Goal: Information Seeking & Learning: Learn about a topic

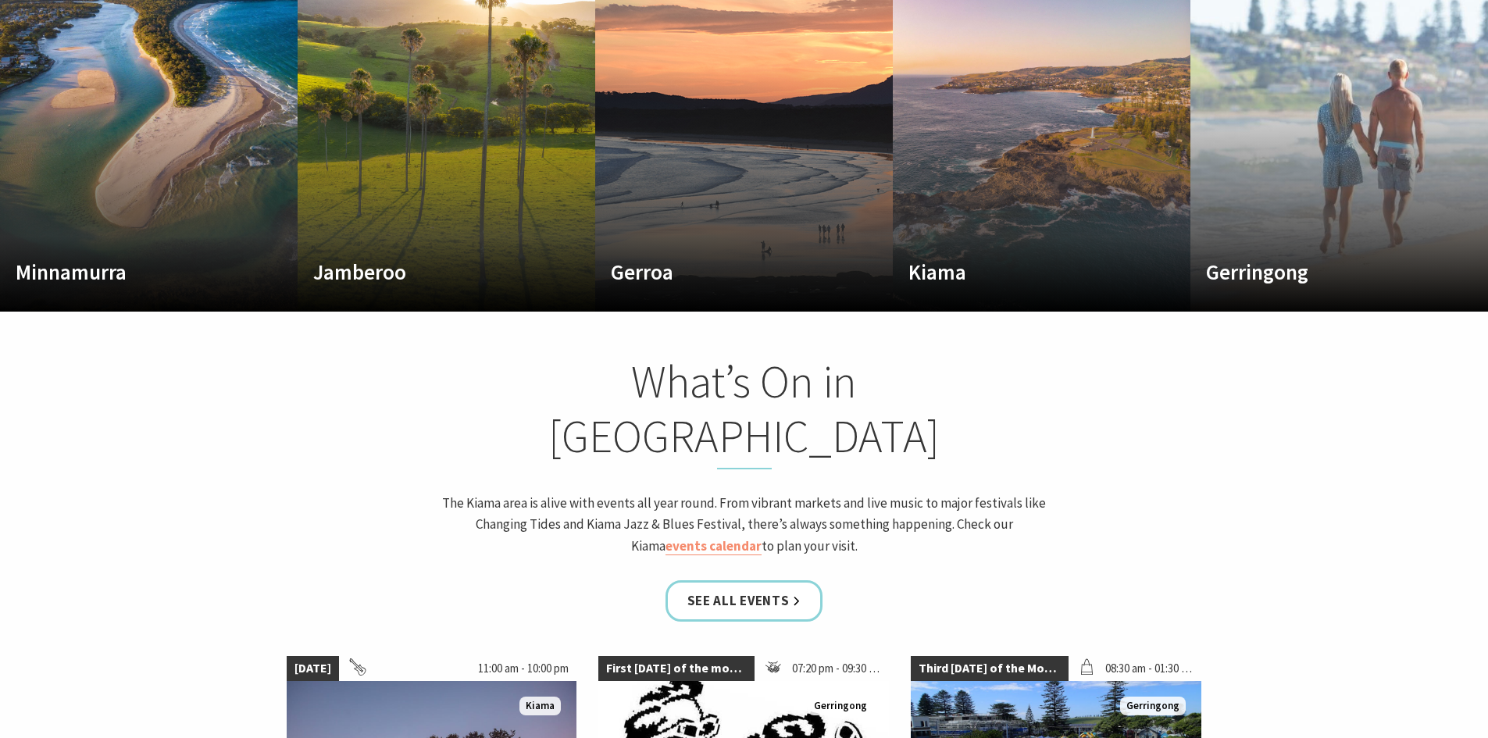
scroll to position [1015, 0]
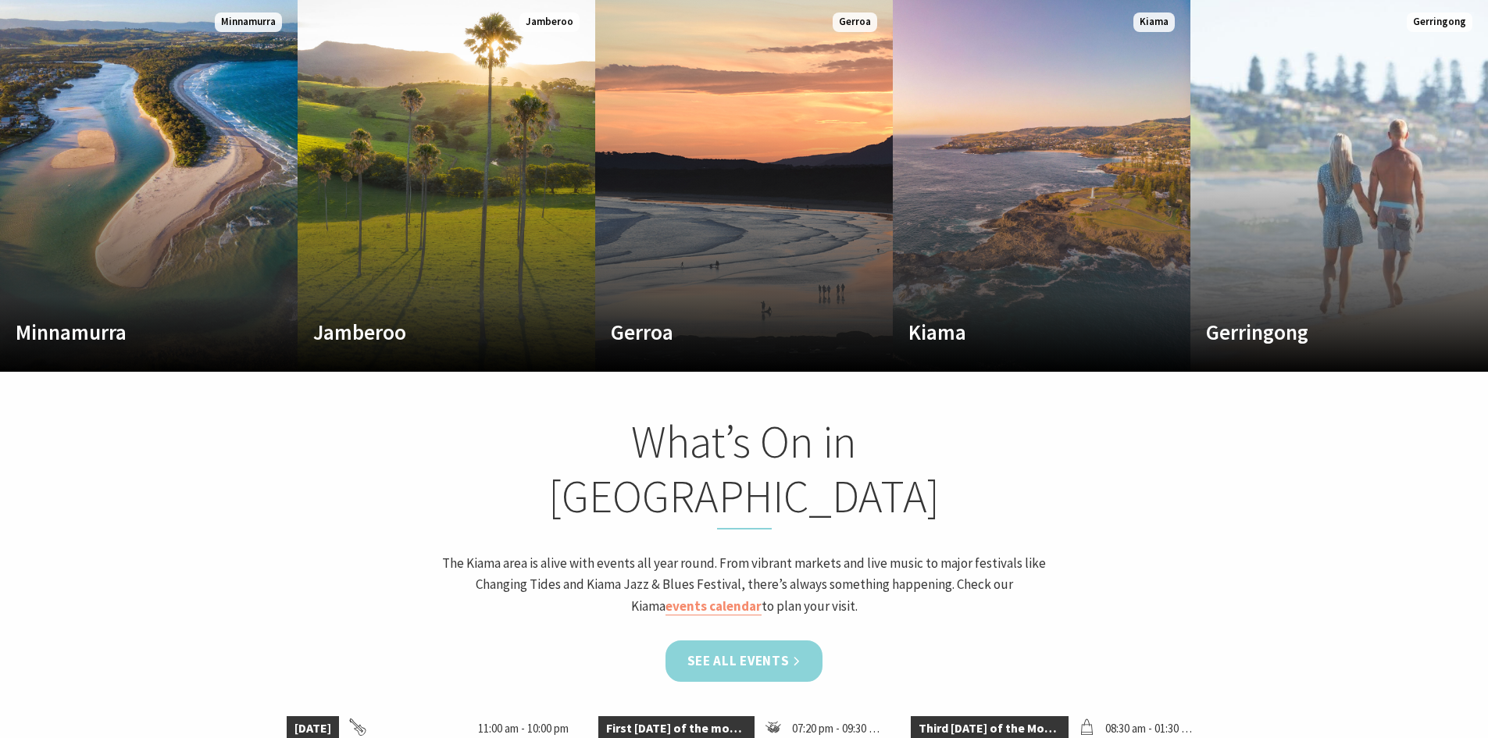
click at [753, 640] on link "See all Events" at bounding box center [744, 660] width 158 height 41
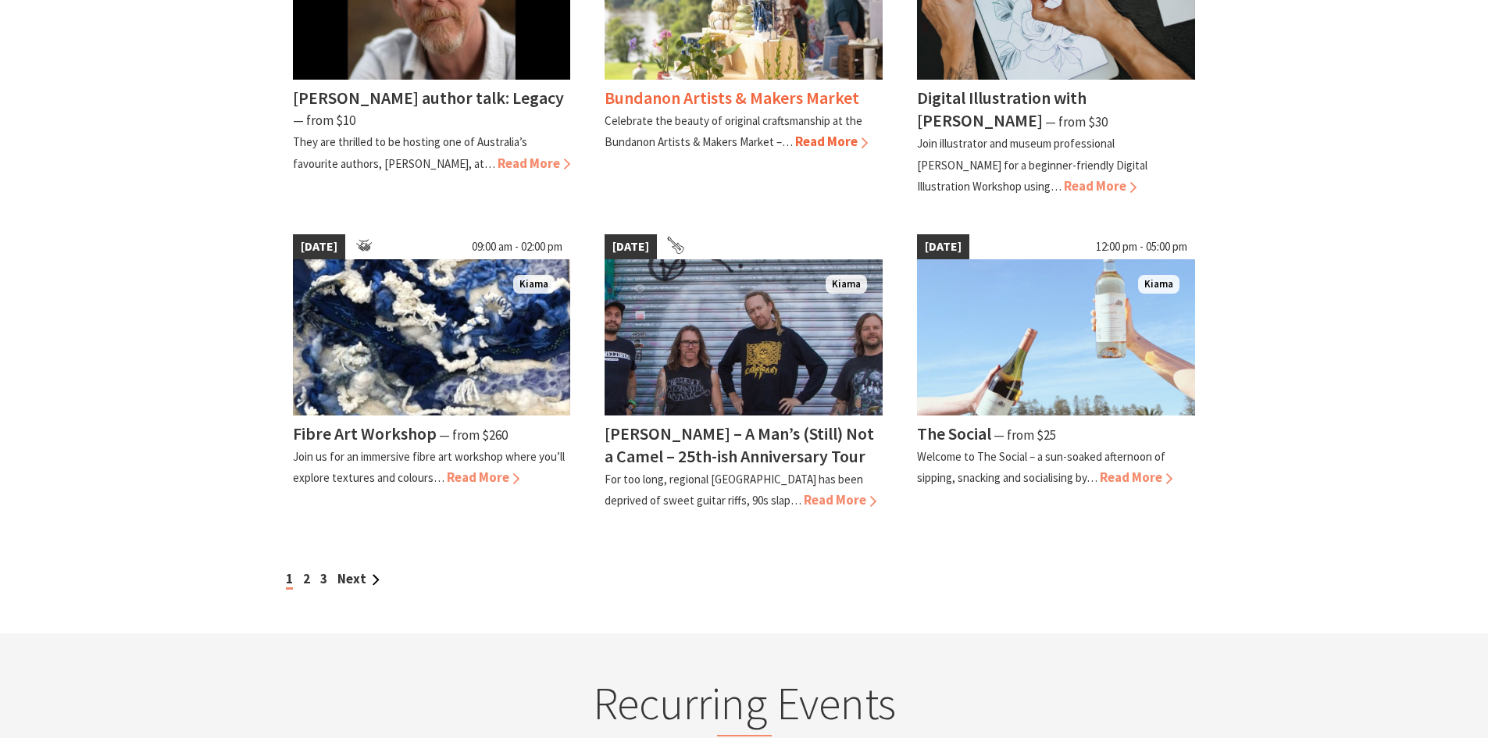
scroll to position [1250, 0]
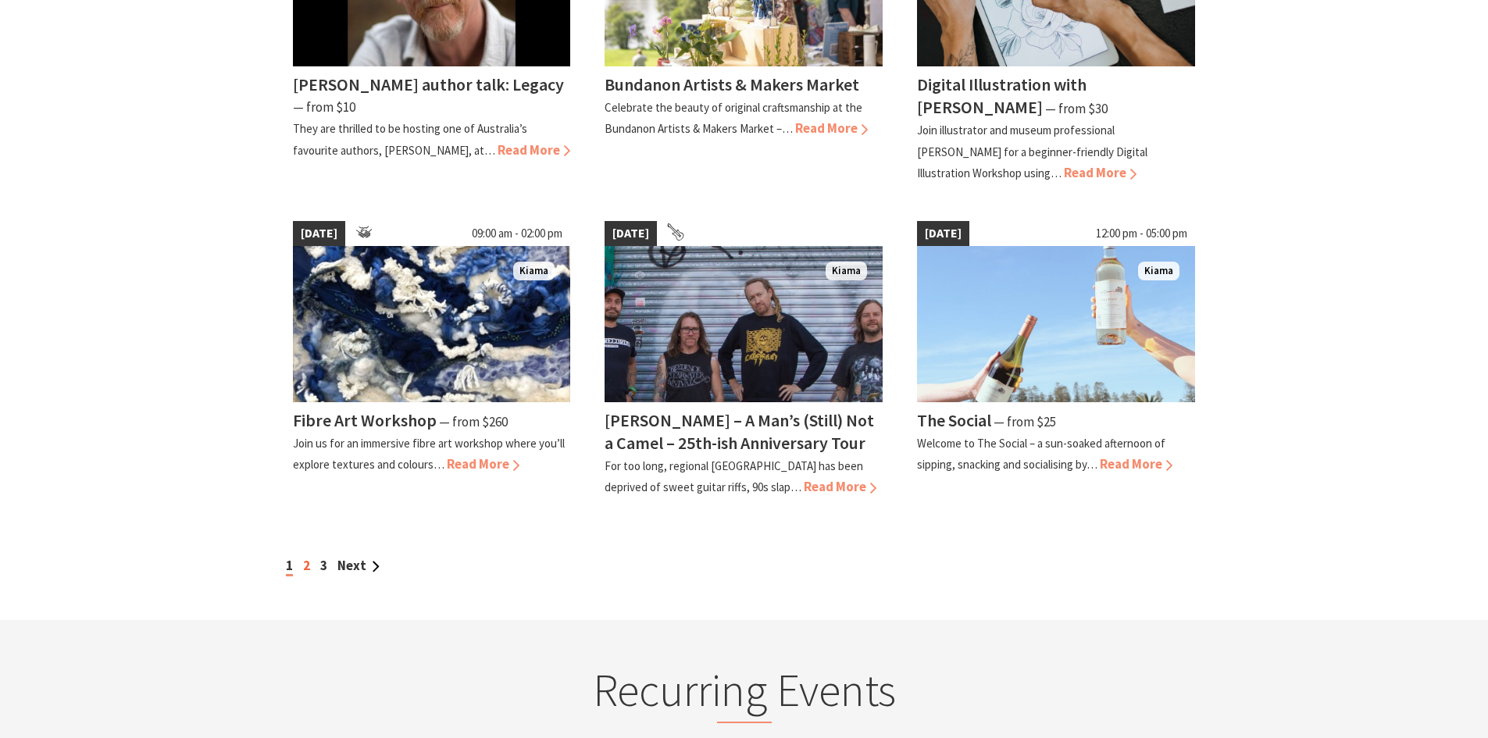
click at [307, 566] on link "2" at bounding box center [306, 565] width 7 height 17
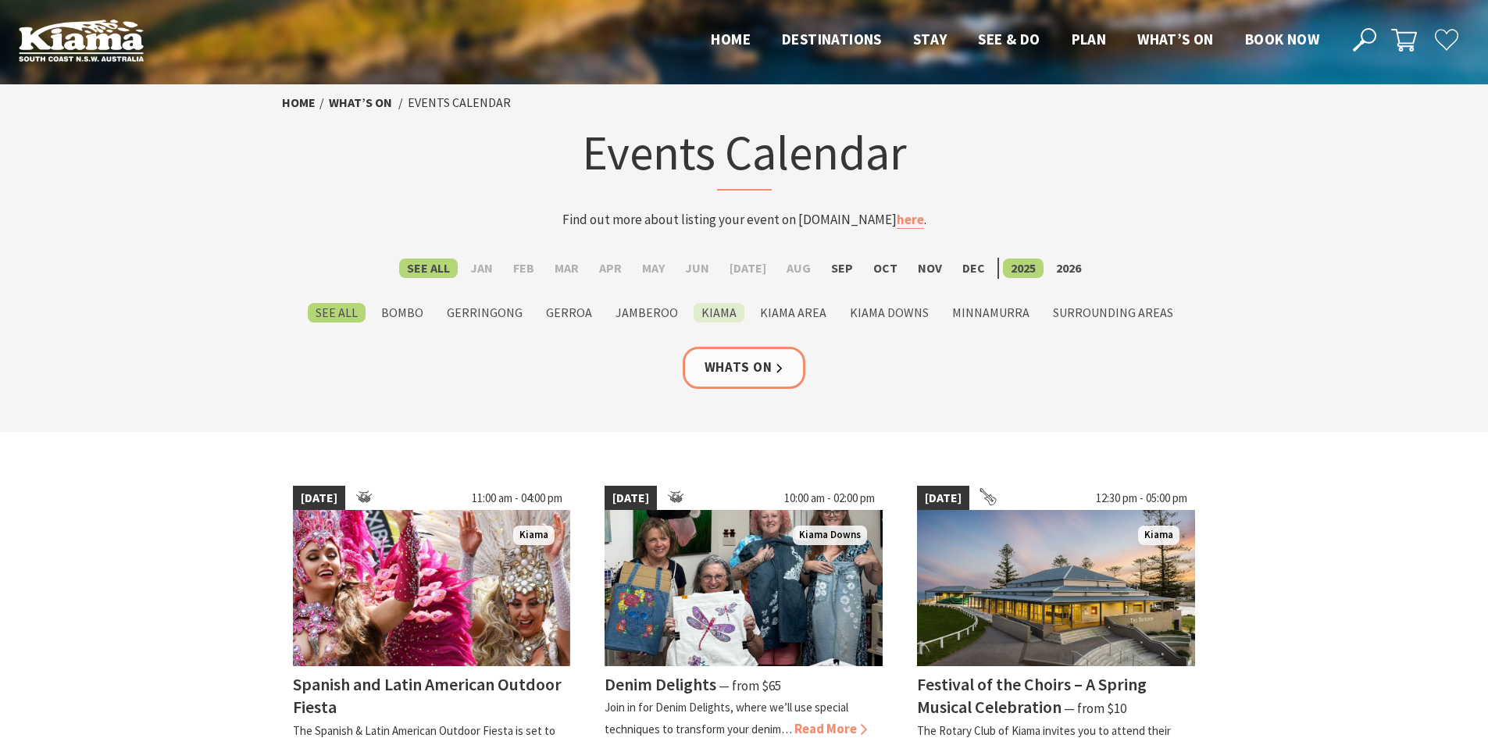
click at [716, 312] on label "Kiama" at bounding box center [719, 313] width 51 height 20
click at [0, 0] on input "Kiama" at bounding box center [0, 0] width 0 height 0
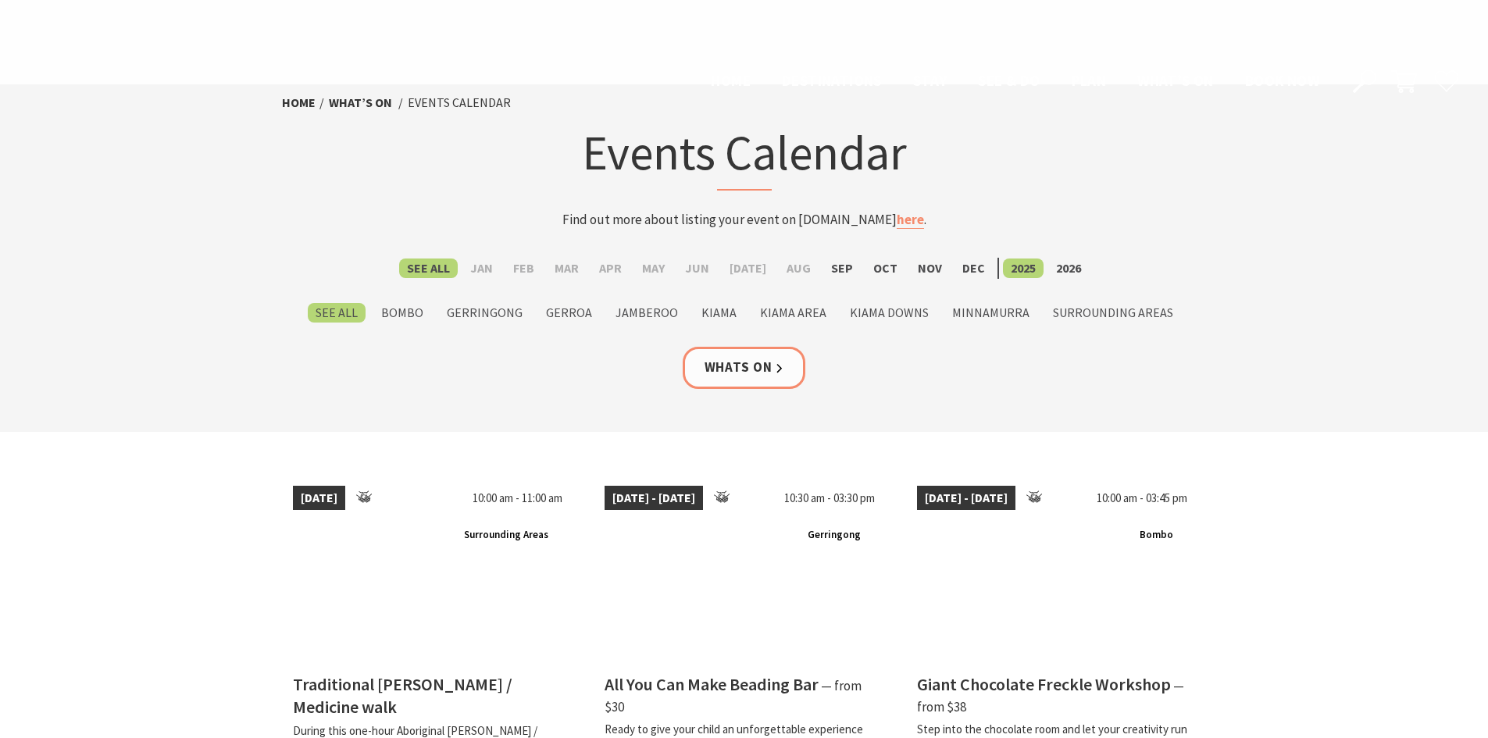
scroll to position [1250, 0]
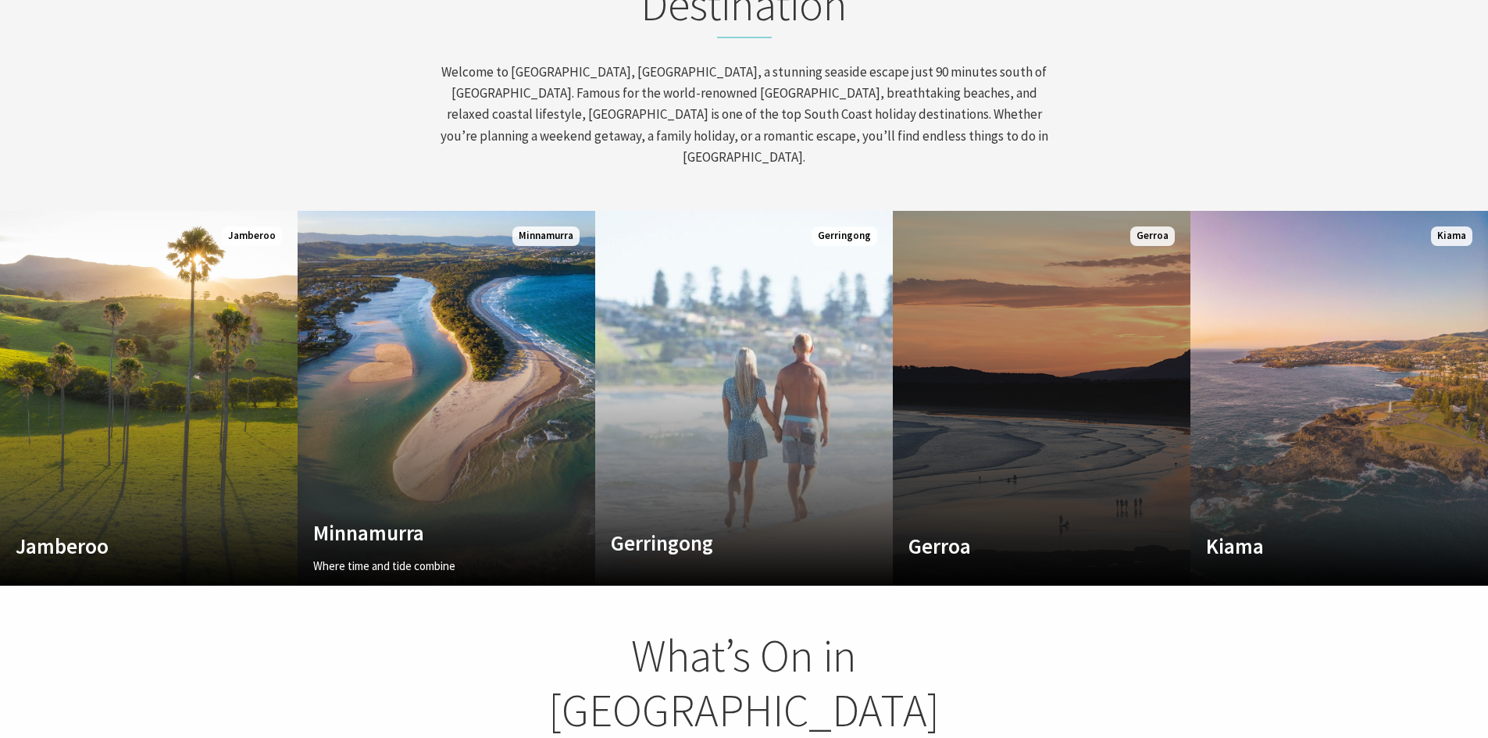
scroll to position [781, 0]
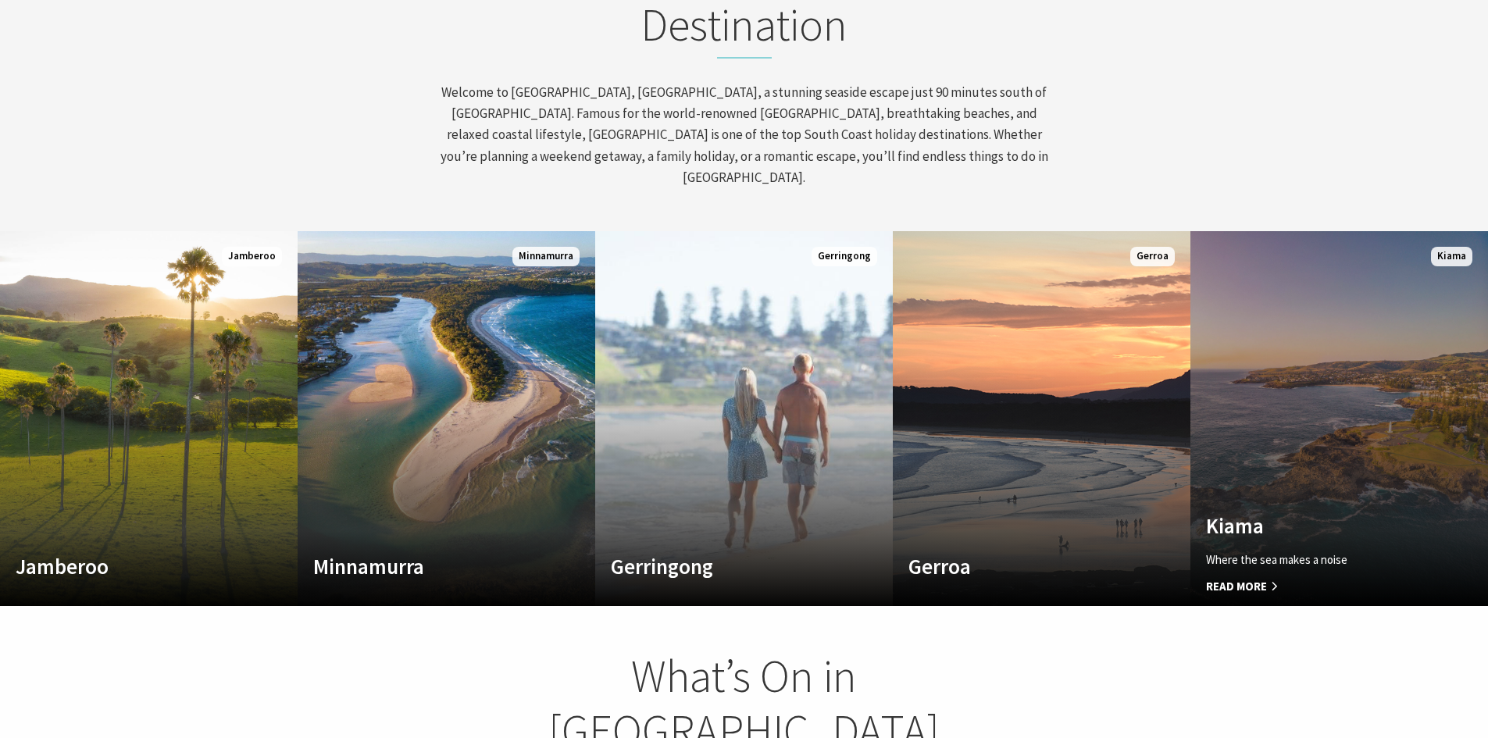
click at [1282, 486] on link "Custom Image Used [GEOGRAPHIC_DATA] Where the sea makes a noise Read More [GEOG…" at bounding box center [1339, 418] width 298 height 375
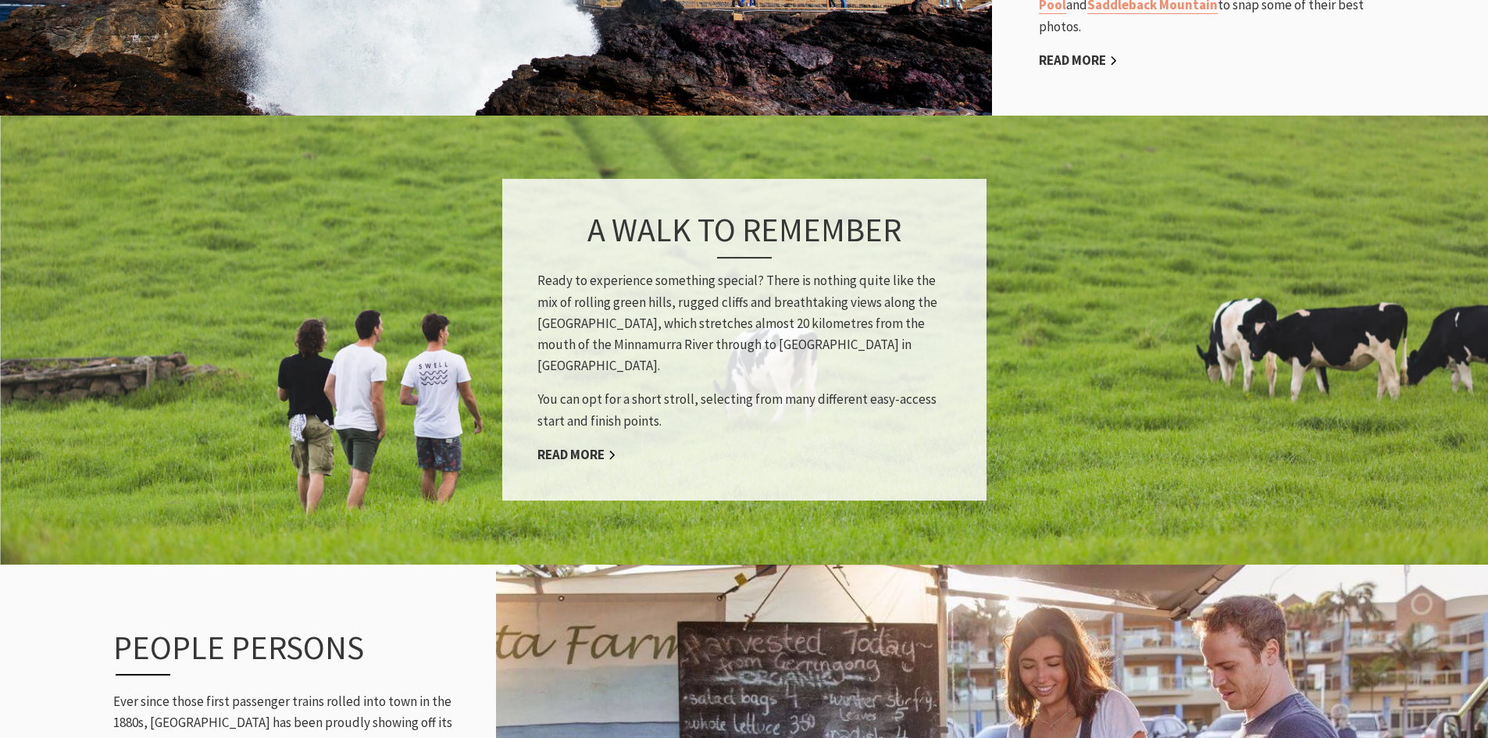
scroll to position [1484, 0]
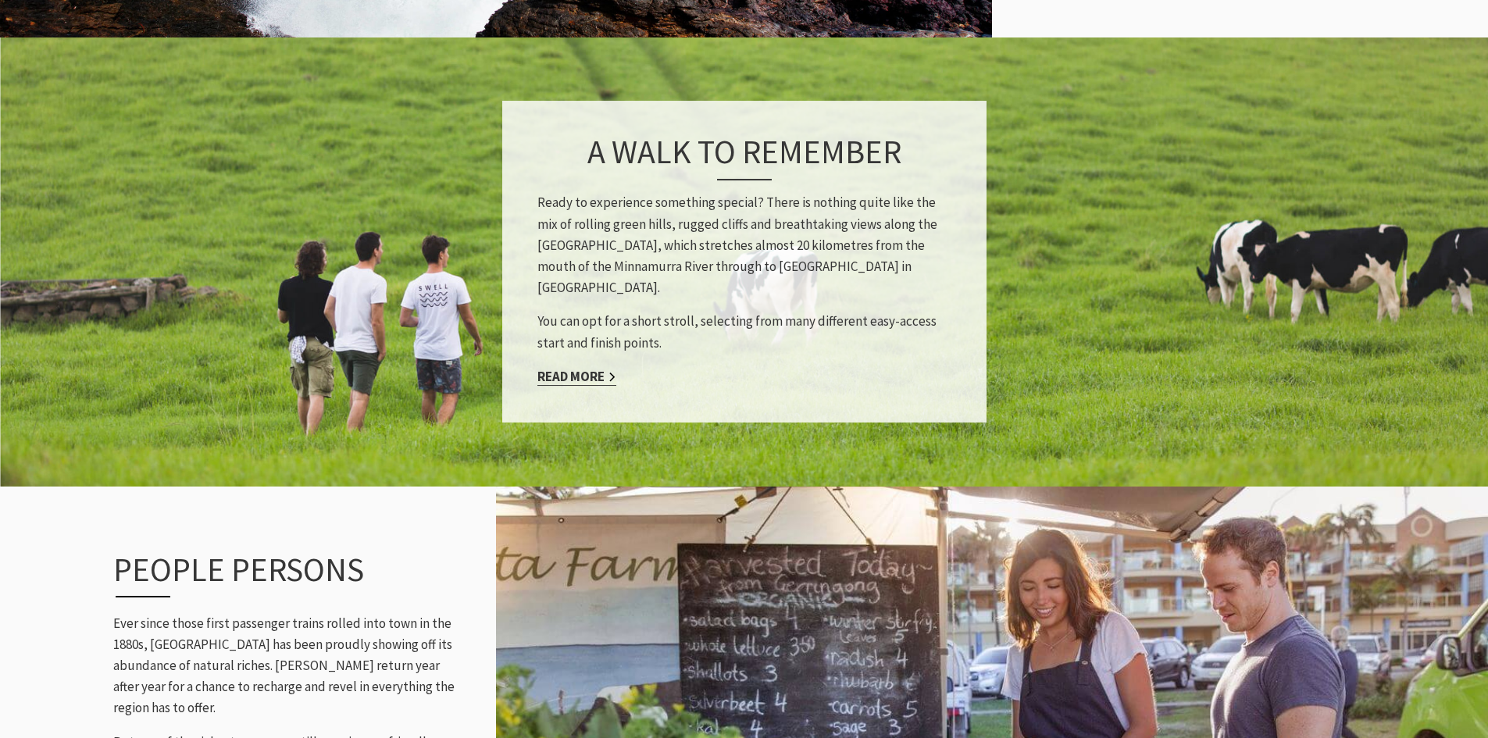
click at [605, 368] on link "Read More" at bounding box center [576, 377] width 79 height 18
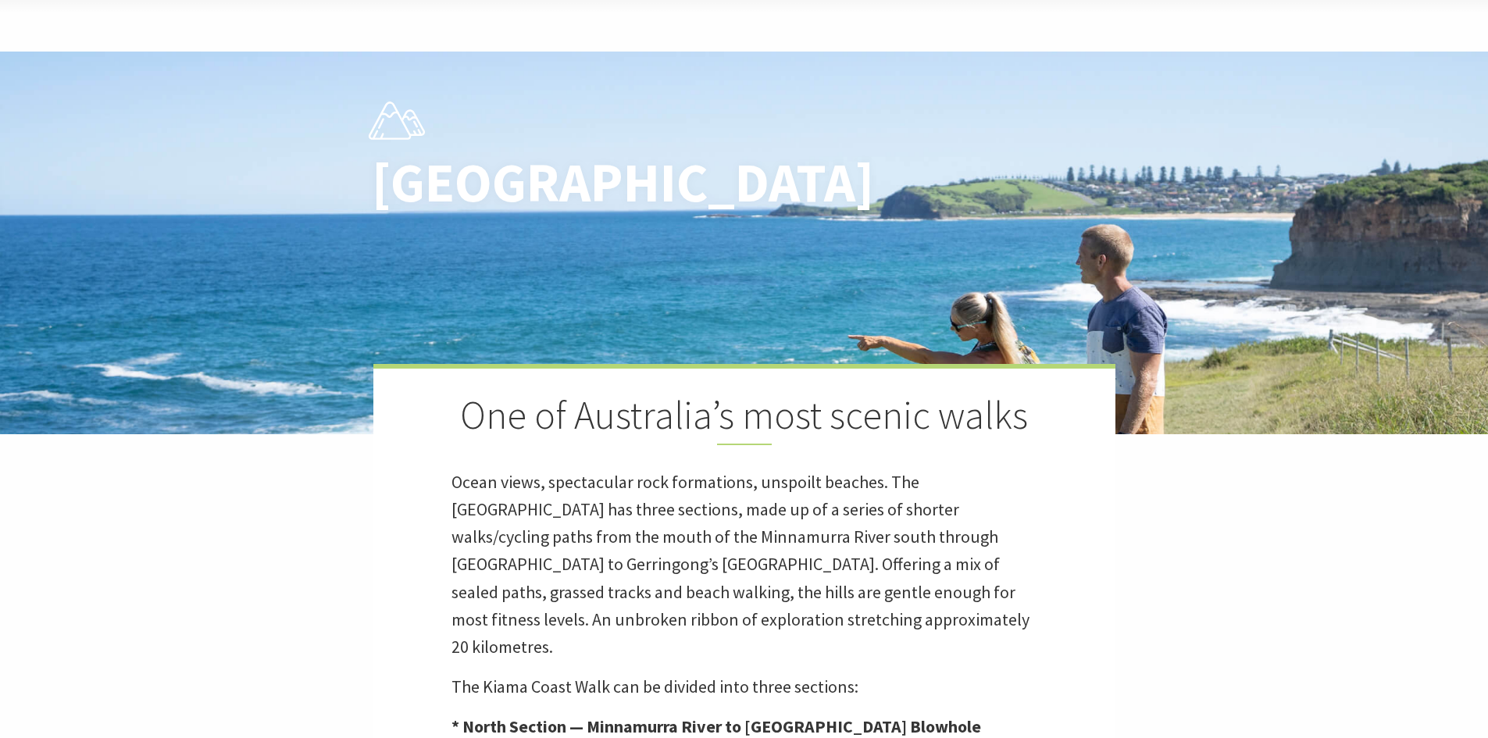
scroll to position [391, 0]
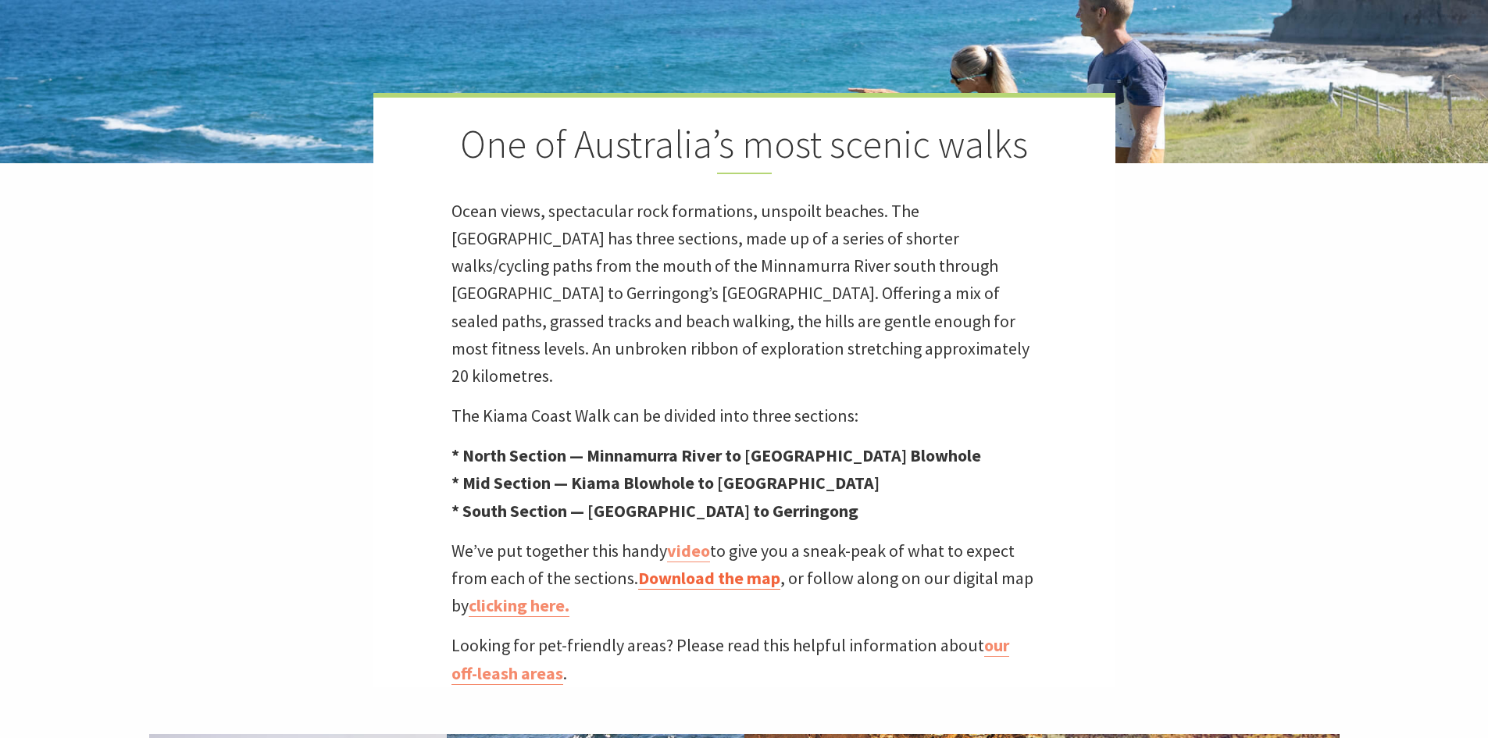
click at [703, 567] on link "Download the map" at bounding box center [709, 578] width 142 height 23
